Goal: Task Accomplishment & Management: Use online tool/utility

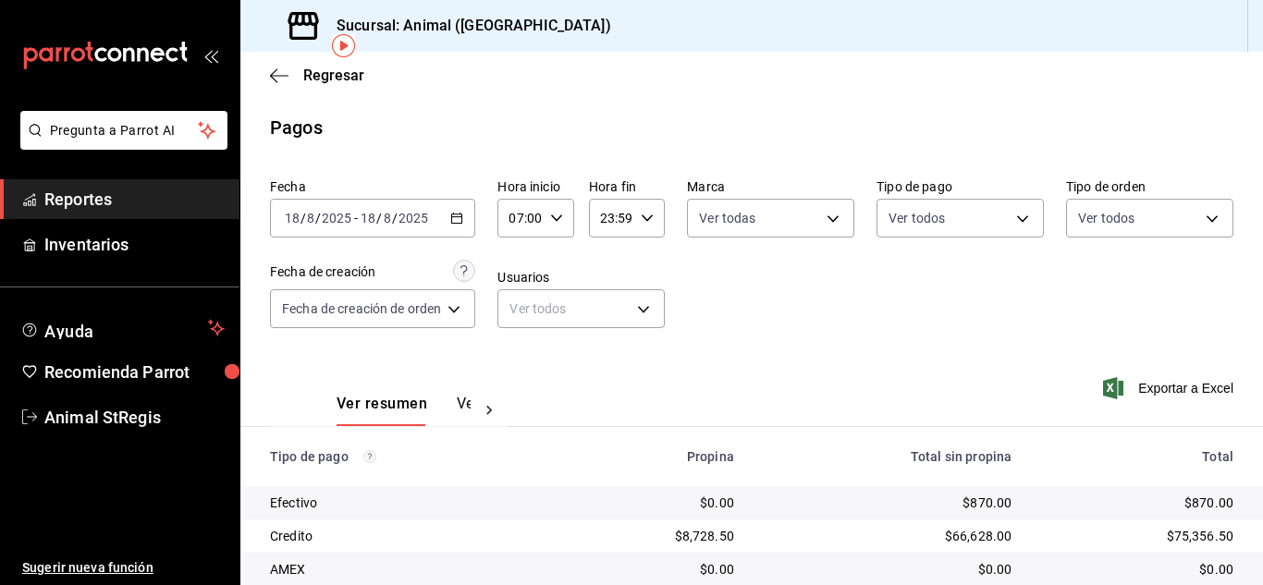
scroll to position [82, 0]
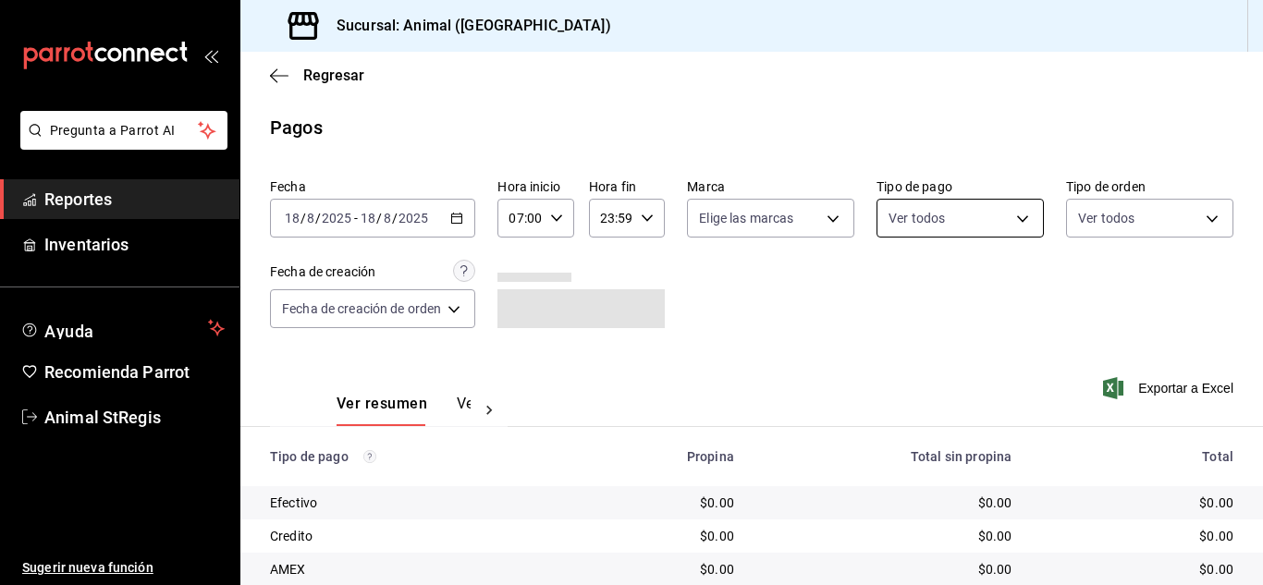
click at [953, 228] on body "Pregunta a Parrot AI Reportes Inventarios Ayuda Recomienda Parrot Animal StRegi…" at bounding box center [631, 292] width 1263 height 585
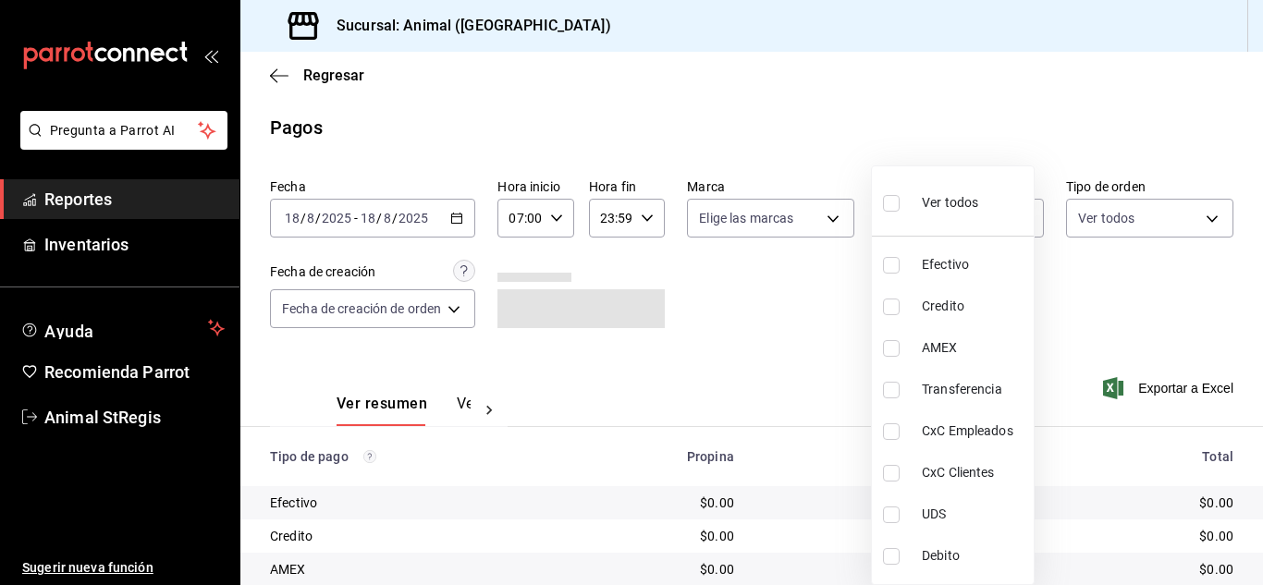
click at [891, 207] on input "checkbox" at bounding box center [891, 203] width 17 height 17
checkbox input "true"
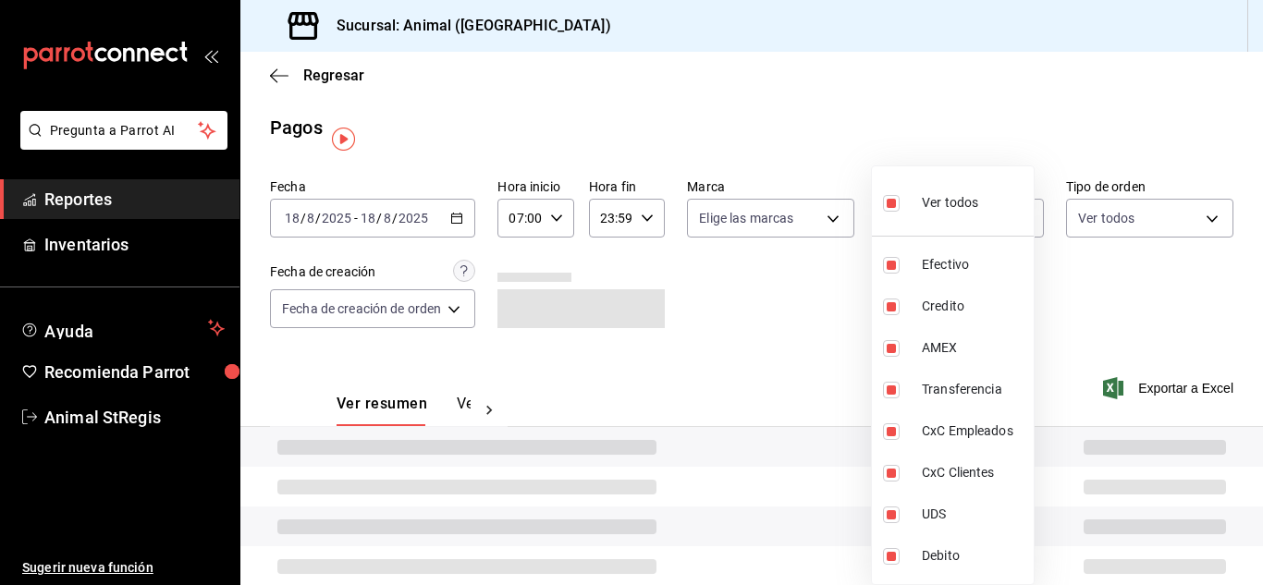
type input "5a0f3365-d715-4940-adc4-656debb7822a,fc07b02b-84a7-4dba-9bff-98bba82b1290,ff2b0…"
checkbox input "true"
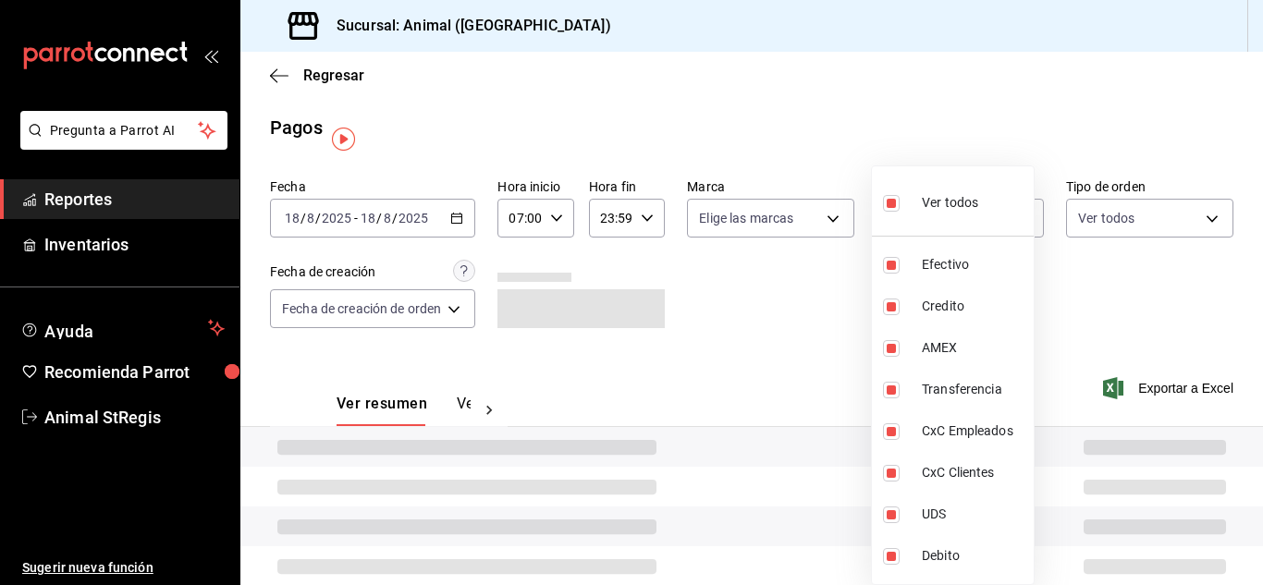
checkbox input "true"
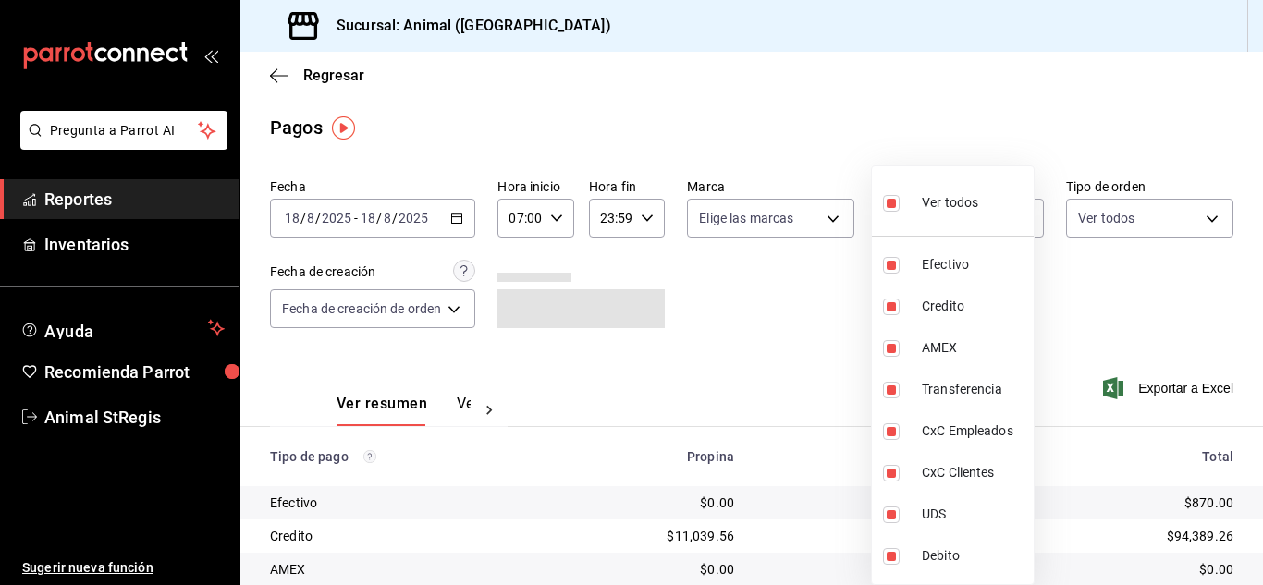
drag, startPoint x: 780, startPoint y: 228, endPoint x: 677, endPoint y: 220, distance: 102.9
click at [779, 228] on div at bounding box center [631, 292] width 1263 height 585
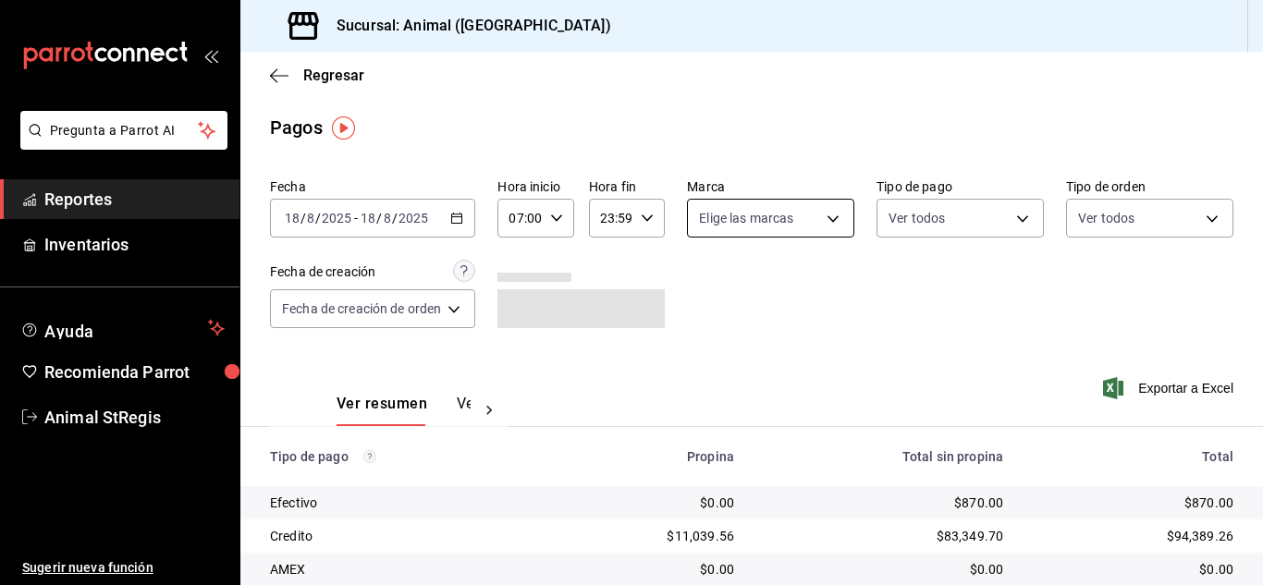
click at [738, 222] on body "Pregunta a Parrot AI Reportes Inventarios Ayuda Recomienda Parrot Animal StRegi…" at bounding box center [631, 292] width 1263 height 585
click at [711, 286] on input "checkbox" at bounding box center [705, 290] width 17 height 17
checkbox input "true"
type input "3f39fcdc-c8c4-4fff-883a-47b345d9391c"
checkbox input "true"
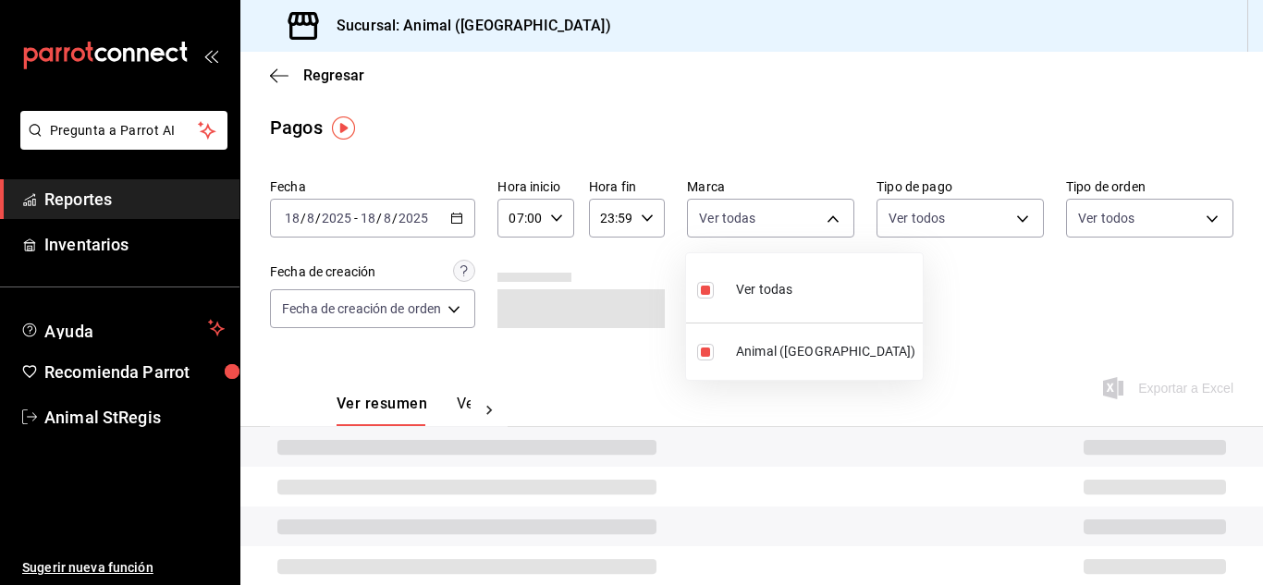
click at [981, 292] on div at bounding box center [631, 292] width 1263 height 585
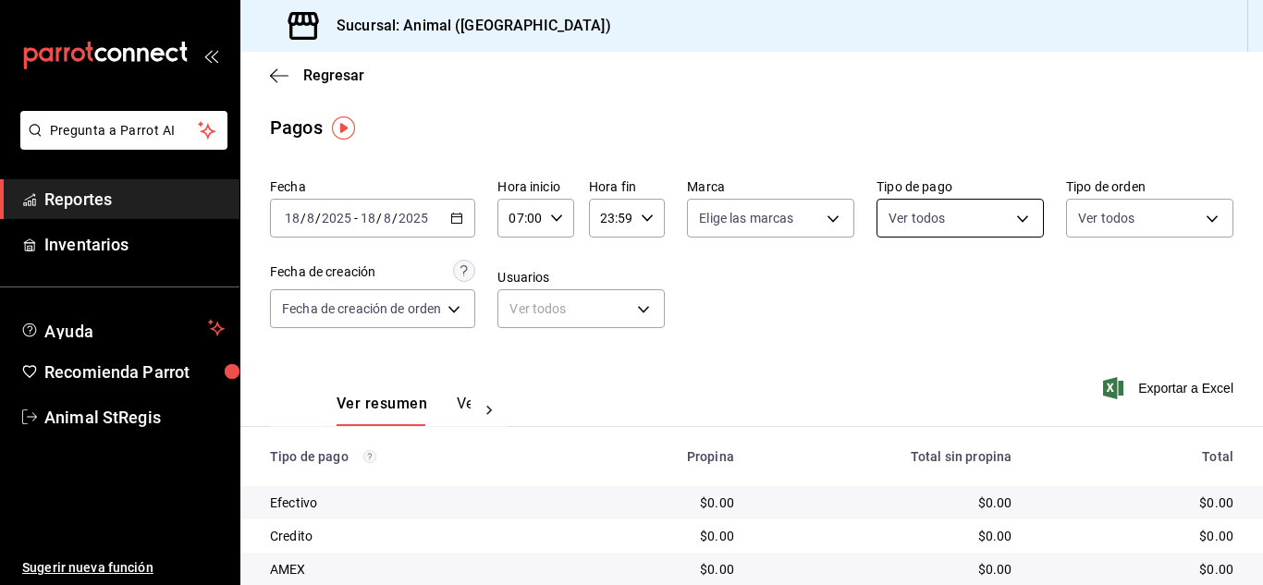
click at [950, 221] on body "Pregunta a Parrot AI Reportes Inventarios Ayuda Recomienda Parrot Animal StRegi…" at bounding box center [631, 292] width 1263 height 585
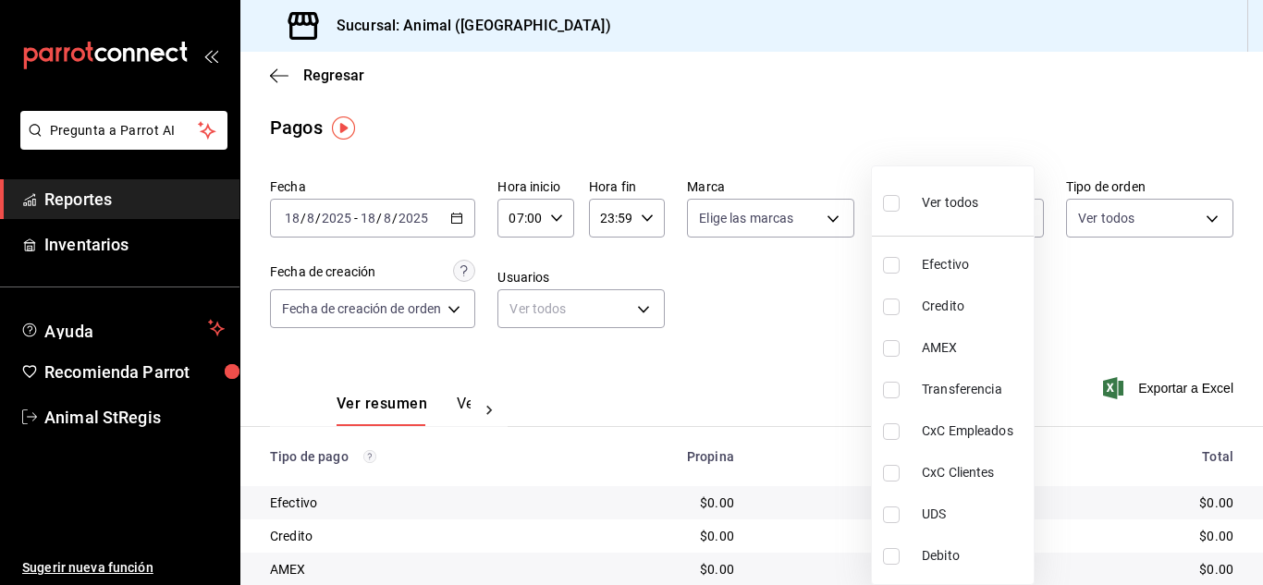
drag, startPoint x: 892, startPoint y: 207, endPoint x: 757, endPoint y: 207, distance: 135.0
click at [891, 207] on input "checkbox" at bounding box center [891, 203] width 17 height 17
checkbox input "true"
type input "5a0f3365-d715-4940-adc4-656debb7822a,fc07b02b-84a7-4dba-9bff-98bba82b1290,ff2b0…"
checkbox input "true"
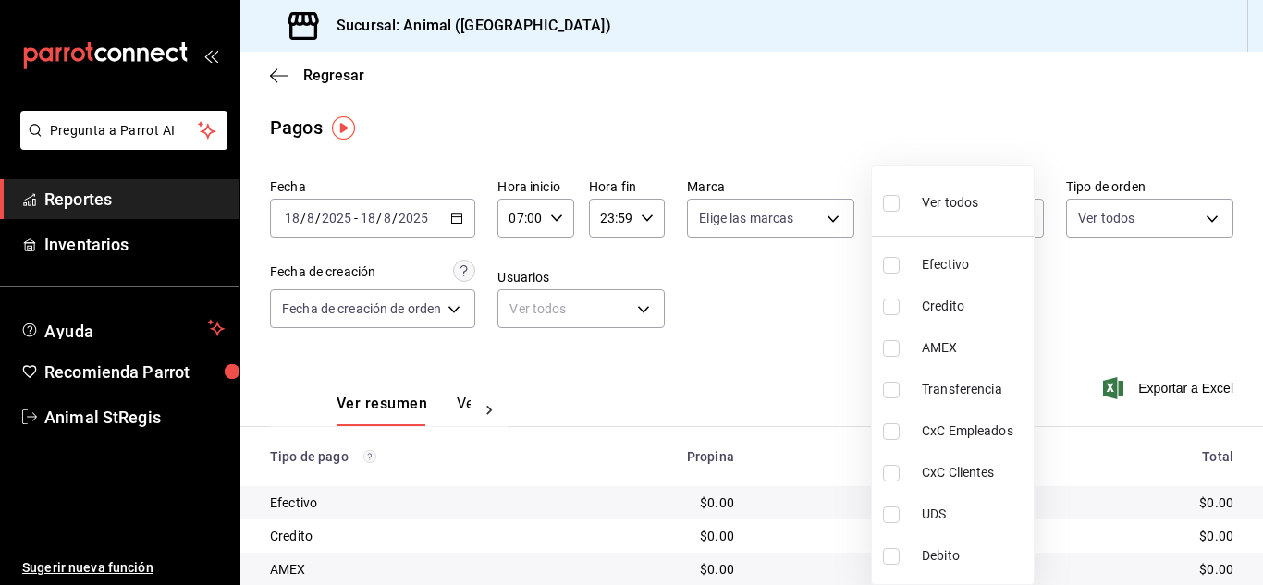
checkbox input "true"
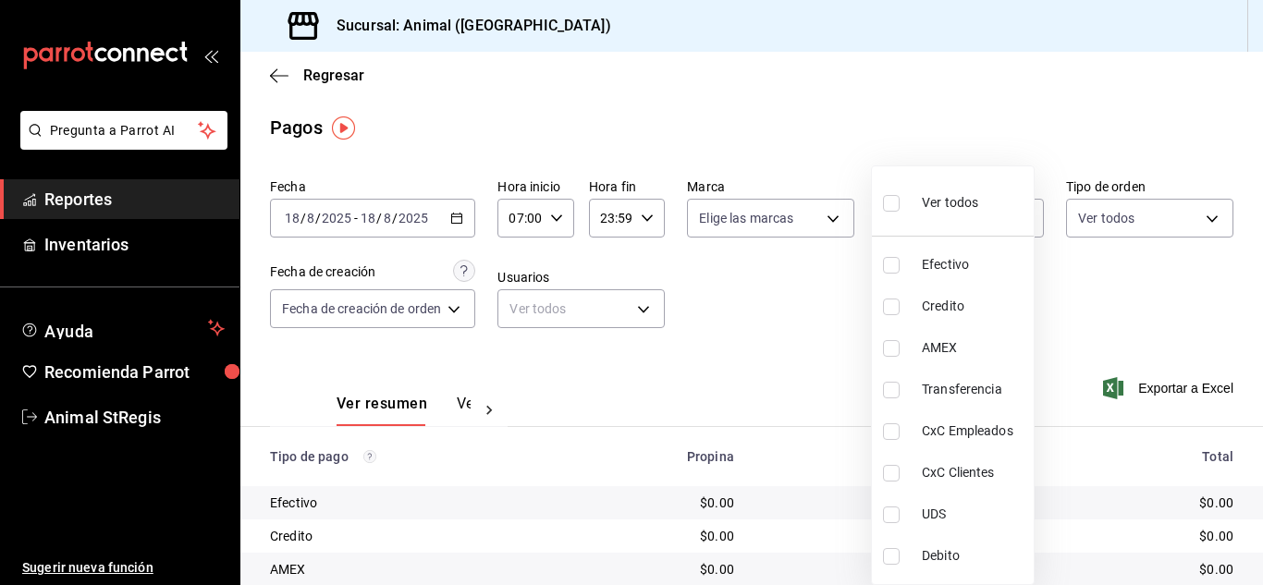
checkbox input "true"
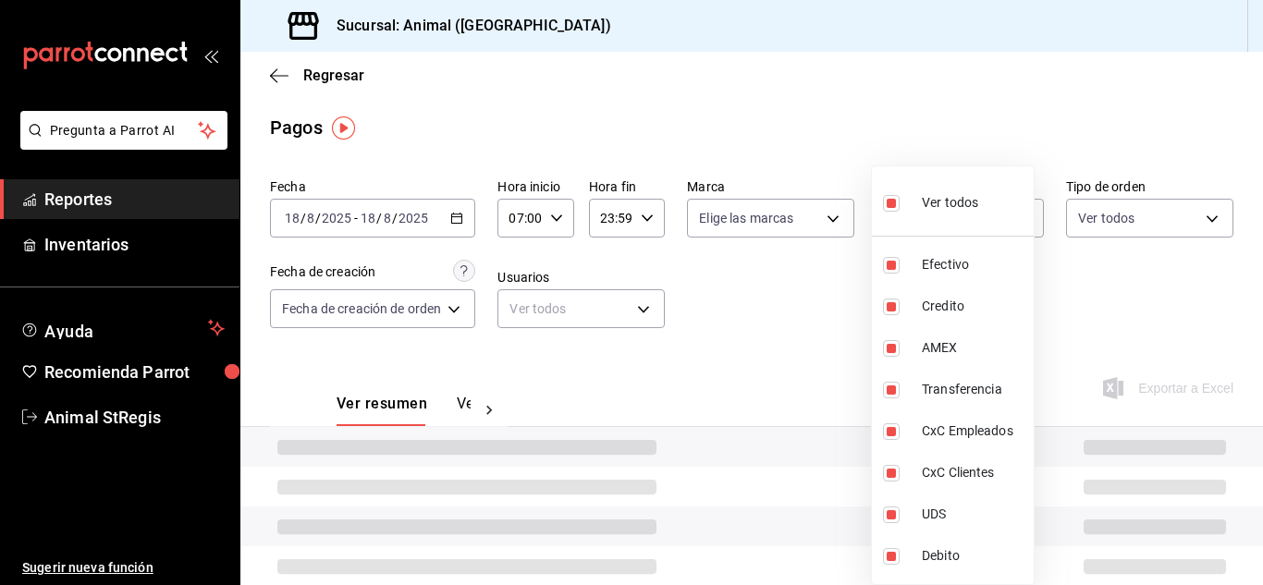
click at [744, 209] on div at bounding box center [631, 292] width 1263 height 585
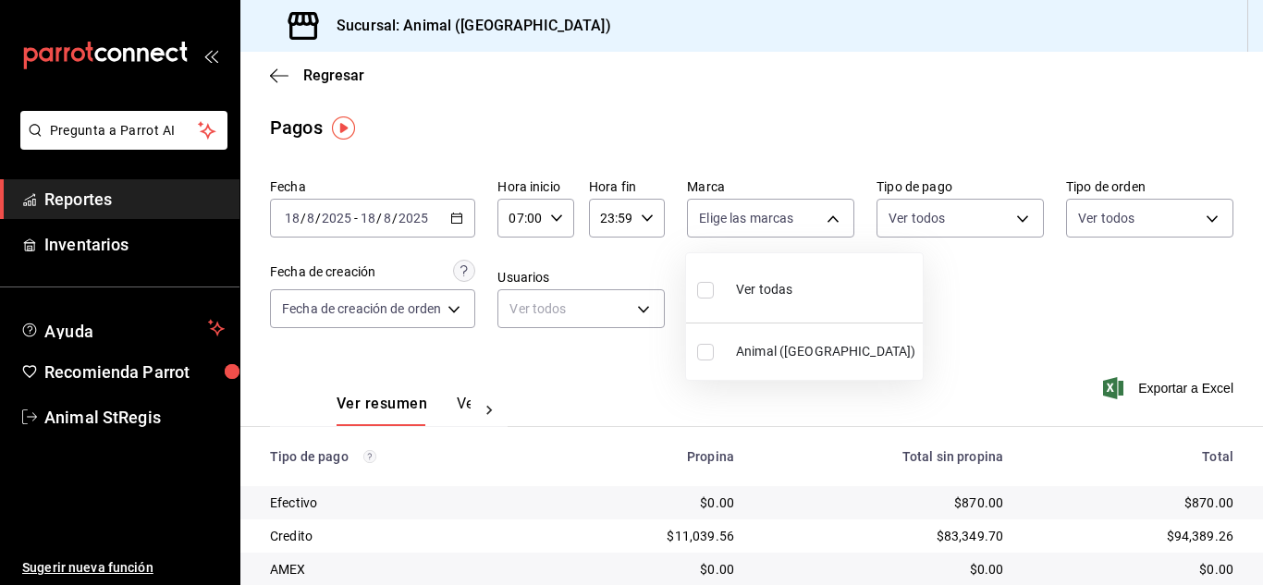
click at [734, 223] on body "Pregunta a Parrot AI Reportes Inventarios Ayuda Recomienda Parrot Animal StRegi…" at bounding box center [631, 292] width 1263 height 585
click at [710, 291] on input "checkbox" at bounding box center [705, 290] width 17 height 17
checkbox input "true"
type input "3f39fcdc-c8c4-4fff-883a-47b345d9391c"
checkbox input "true"
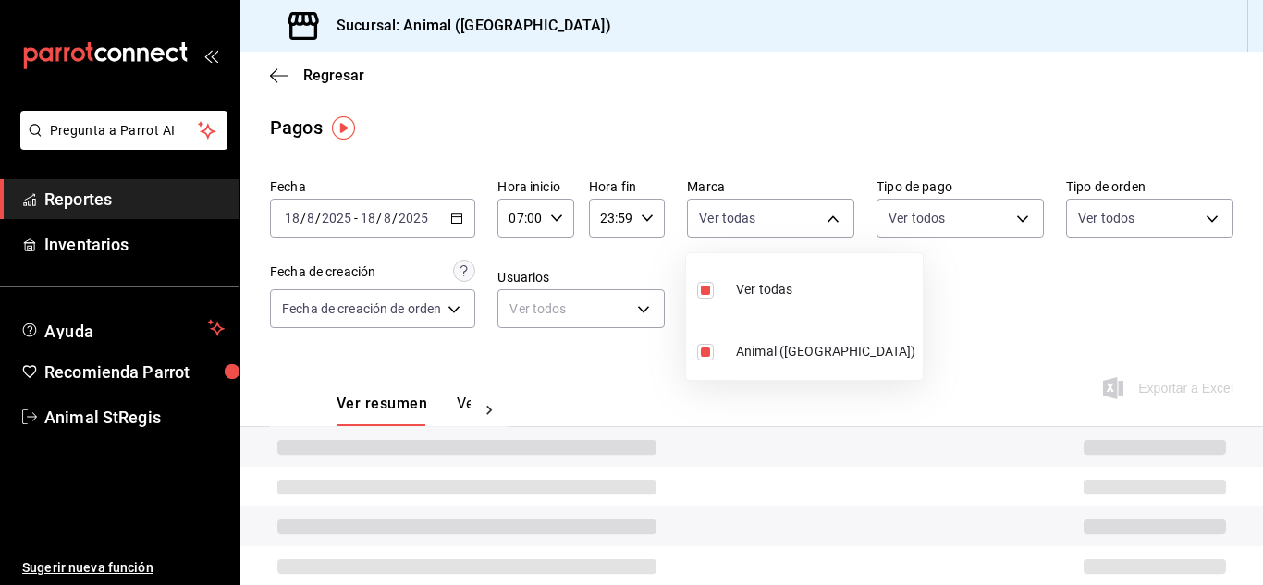
click at [961, 306] on div at bounding box center [631, 292] width 1263 height 585
